Goal: Find specific page/section: Find specific page/section

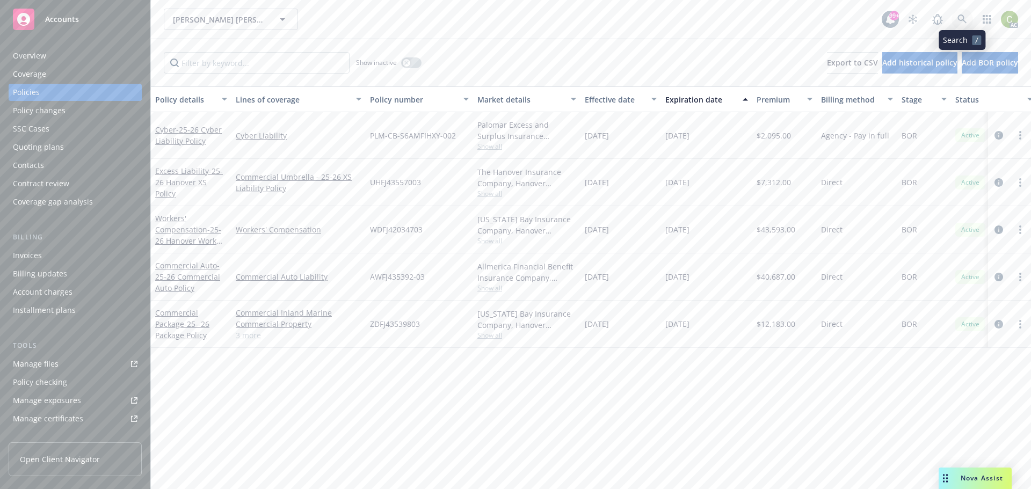
click at [962, 17] on icon at bounding box center [962, 19] width 10 height 10
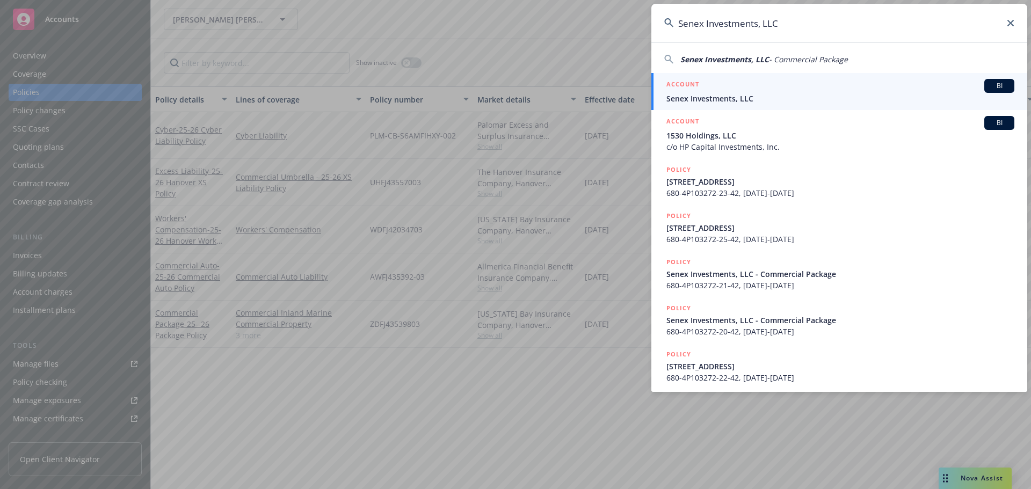
type input "Senex Investments, LLC"
click at [735, 97] on span "Senex Investments, LLC" at bounding box center [840, 98] width 348 height 11
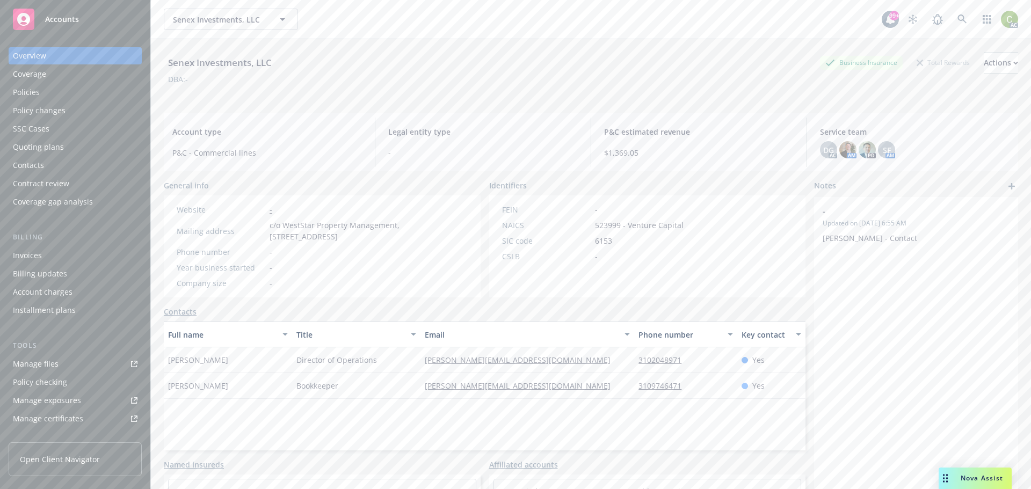
click at [69, 89] on div "Policies" at bounding box center [75, 92] width 125 height 17
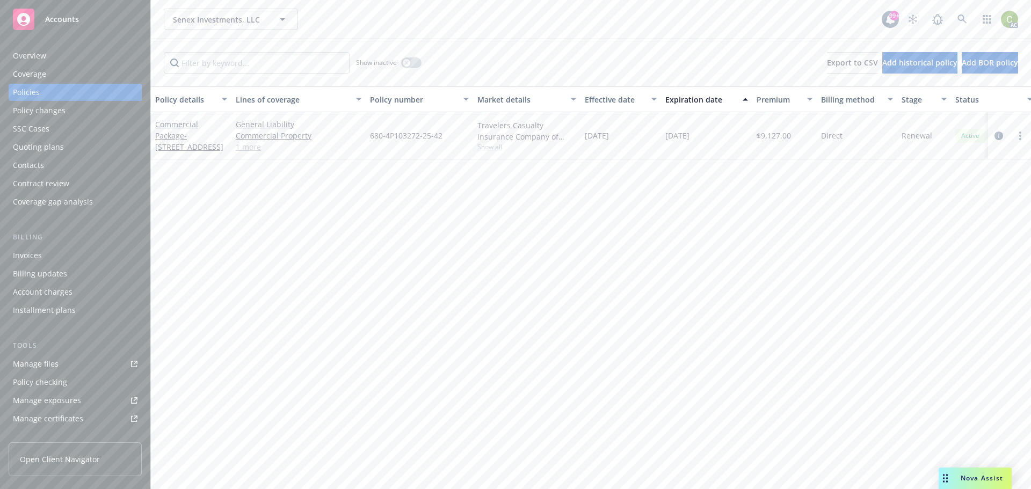
click at [256, 151] on link "1 more" at bounding box center [299, 146] width 126 height 11
click at [405, 64] on icon "button" at bounding box center [406, 63] width 4 height 4
